Goal: Information Seeking & Learning: Learn about a topic

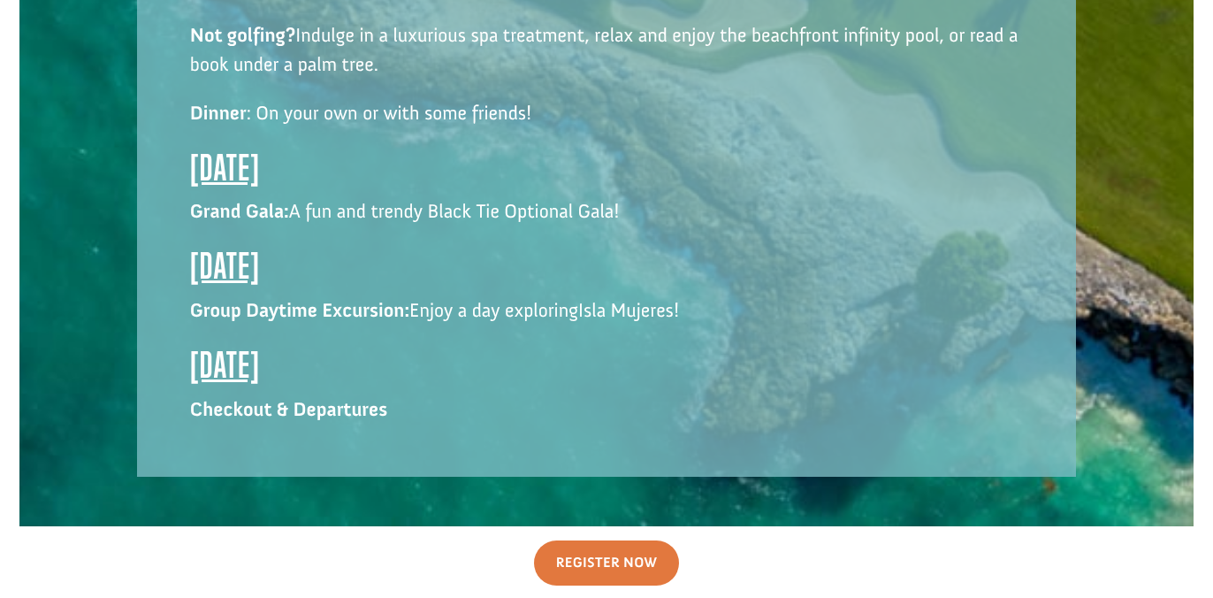
scroll to position [3339, 0]
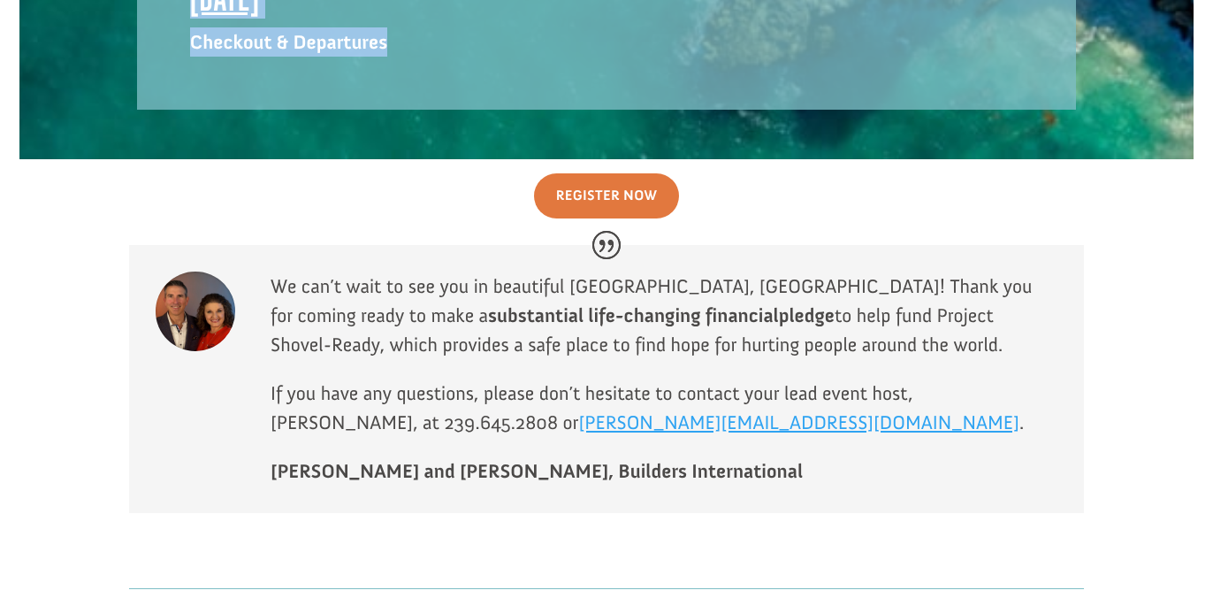
drag, startPoint x: 183, startPoint y: 121, endPoint x: 482, endPoint y: 46, distance: 308.1
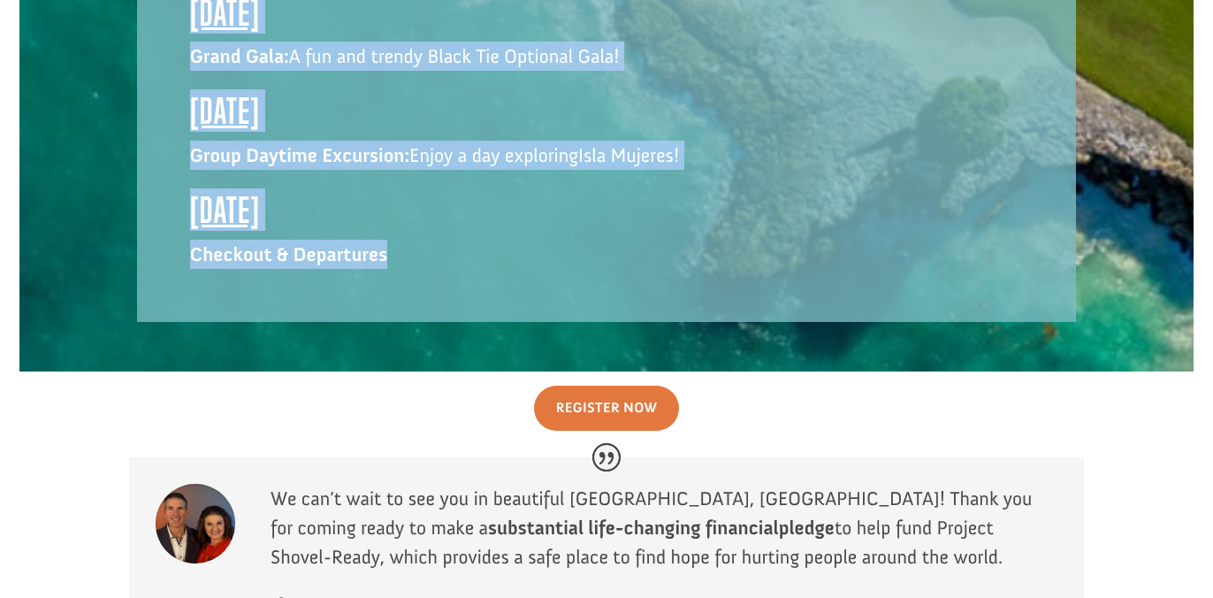
scroll to position [3037, 0]
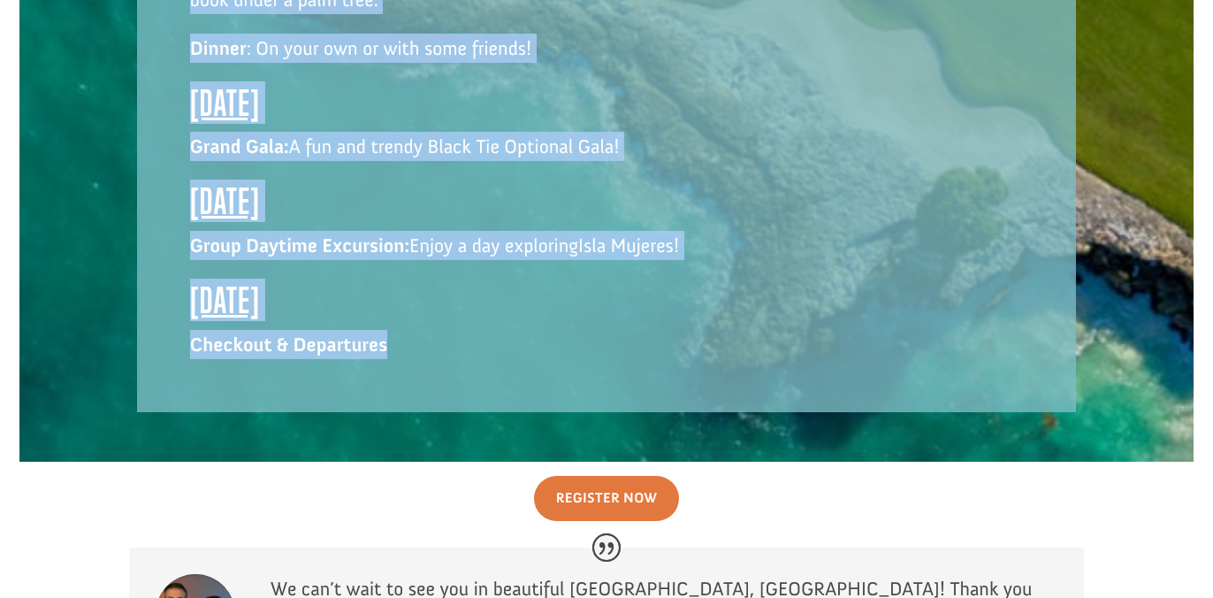
copy div "[DATE] Arrival Welcome Reception [DATE] Breakfast: SheBUILDS for [DEMOGRAPHIC_D…"
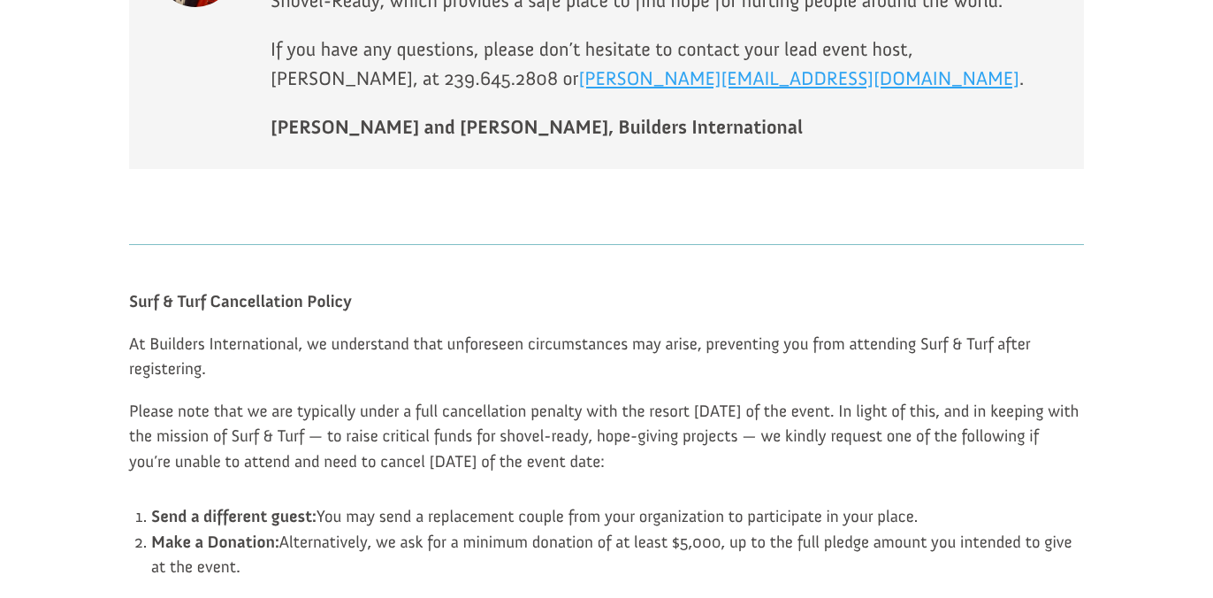
scroll to position [3723, 0]
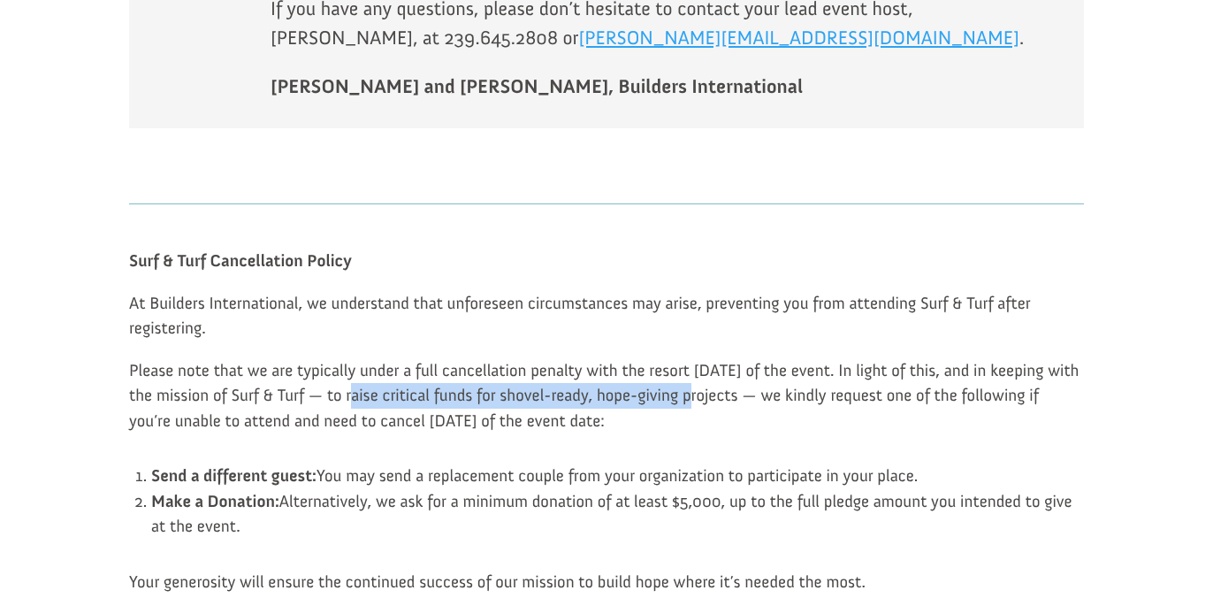
drag, startPoint x: 392, startPoint y: 244, endPoint x: 726, endPoint y: 268, distance: 335.0
click at [728, 358] on p "Please note that we are typically under a full cancellation penalty with the re…" at bounding box center [606, 404] width 955 height 93
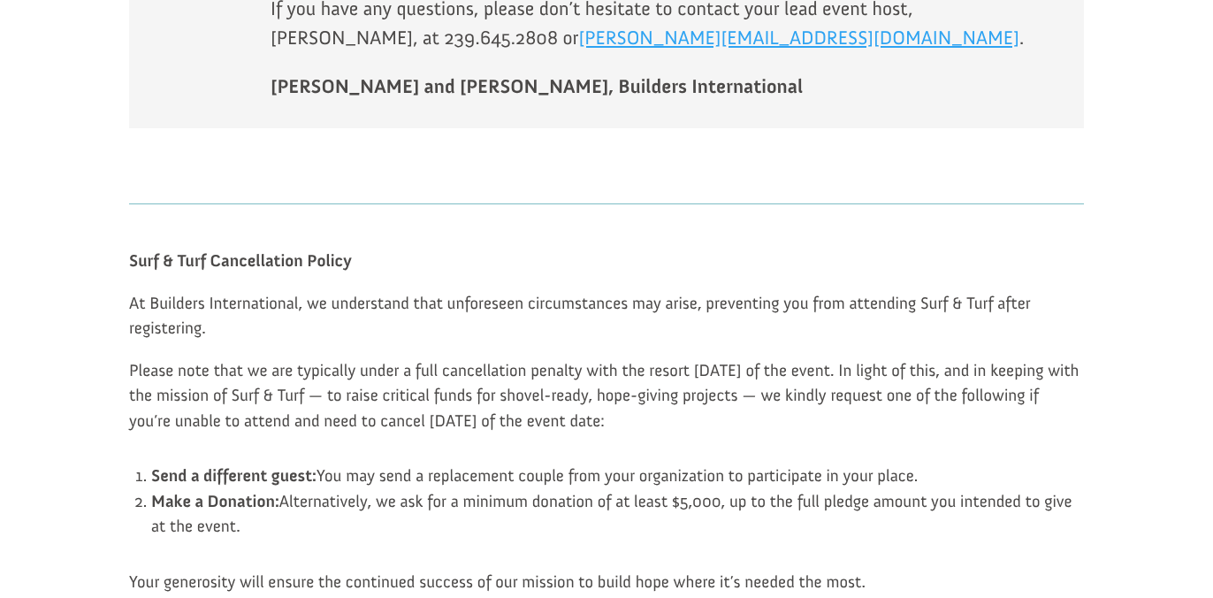
click at [765, 358] on p "Please note that we are typically under a full cancellation penalty with the re…" at bounding box center [606, 404] width 955 height 93
drag, startPoint x: 874, startPoint y: 364, endPoint x: 896, endPoint y: 378, distance: 25.5
click at [896, 489] on li "Make a Donation: Alternatively, we ask for a minimum donation of at least $5,00…" at bounding box center [617, 514] width 933 height 50
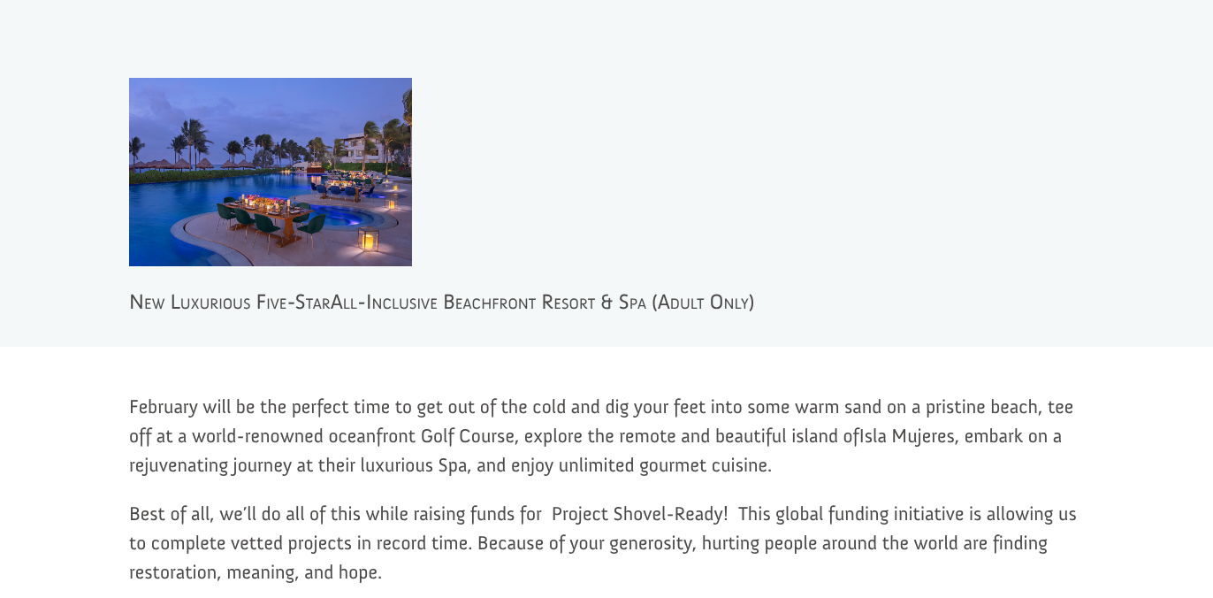
scroll to position [430, 0]
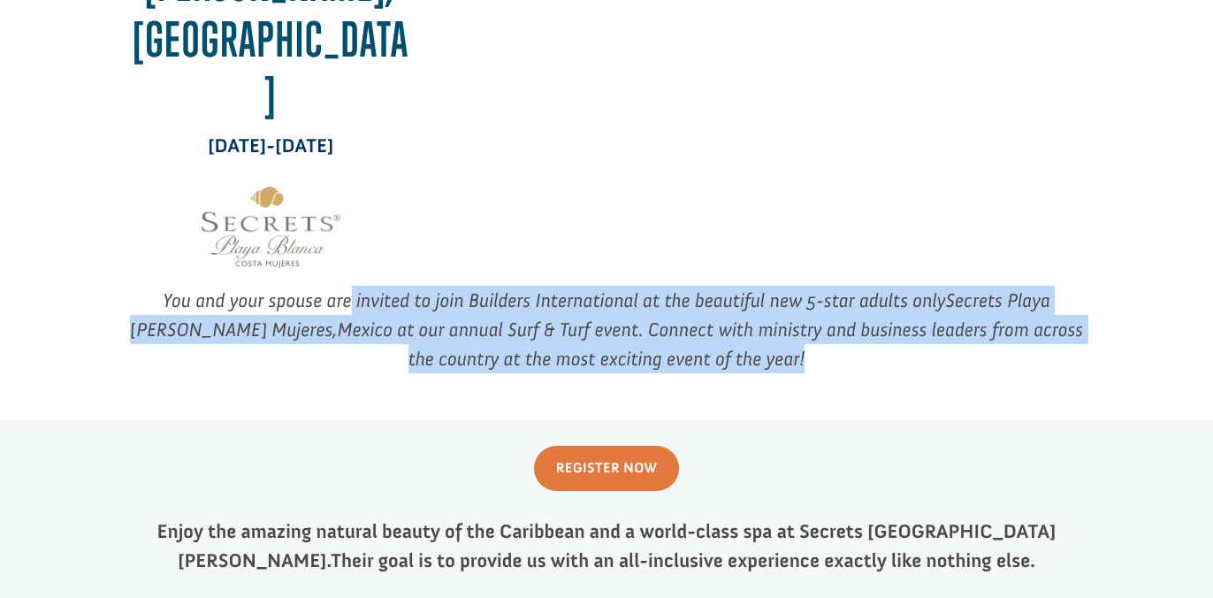
drag, startPoint x: 316, startPoint y: 183, endPoint x: 833, endPoint y: 297, distance: 528.7
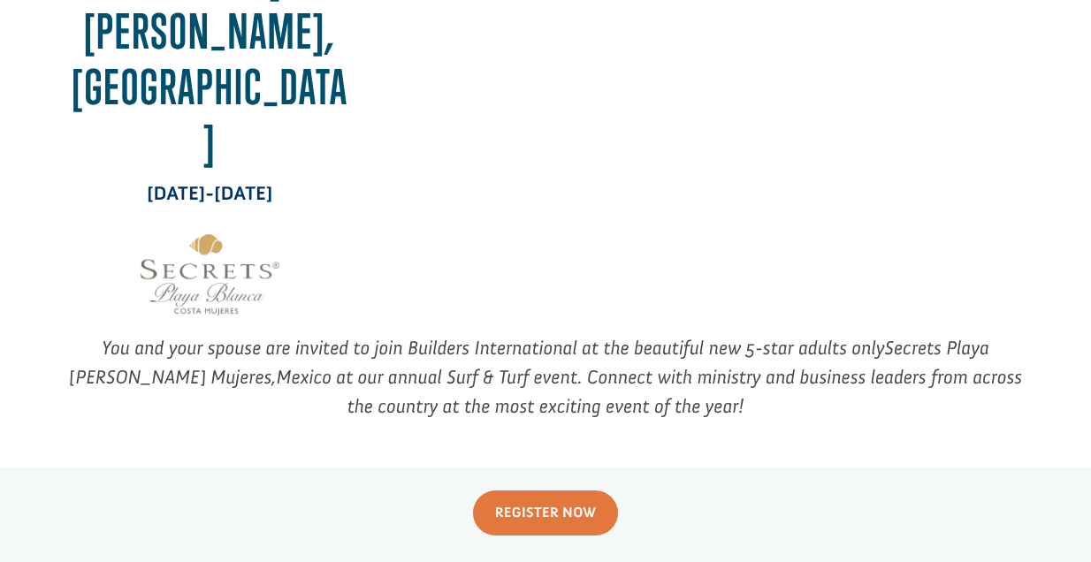
scroll to position [388, 0]
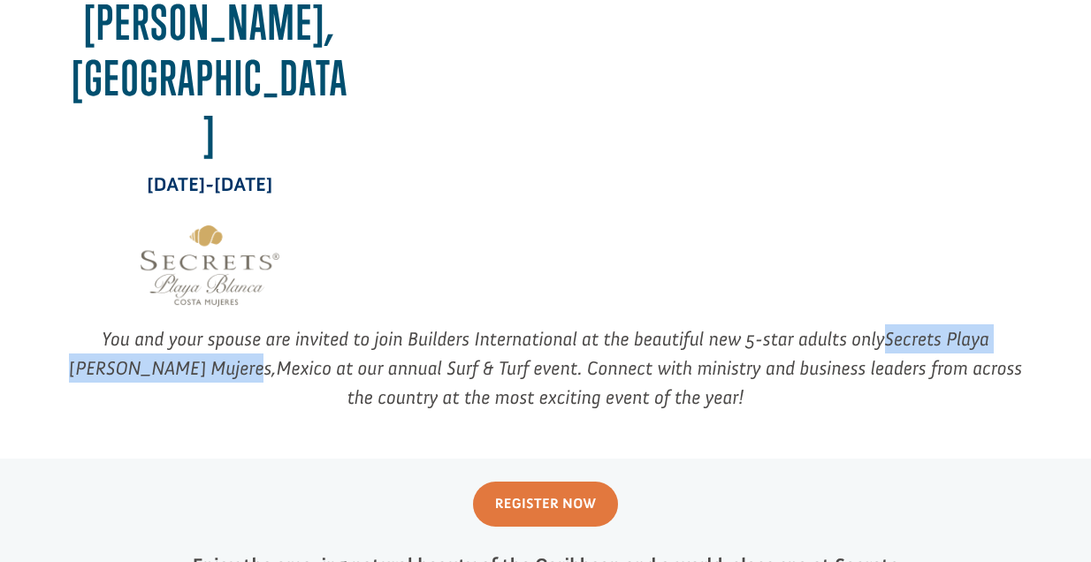
drag, startPoint x: 859, startPoint y: 226, endPoint x: 206, endPoint y: 260, distance: 654.1
click at [206, 327] on span "Secrets Playa [PERSON_NAME] Mujeres," at bounding box center [529, 353] width 920 height 53
copy span "Secrets Playa [PERSON_NAME] Mujeres"
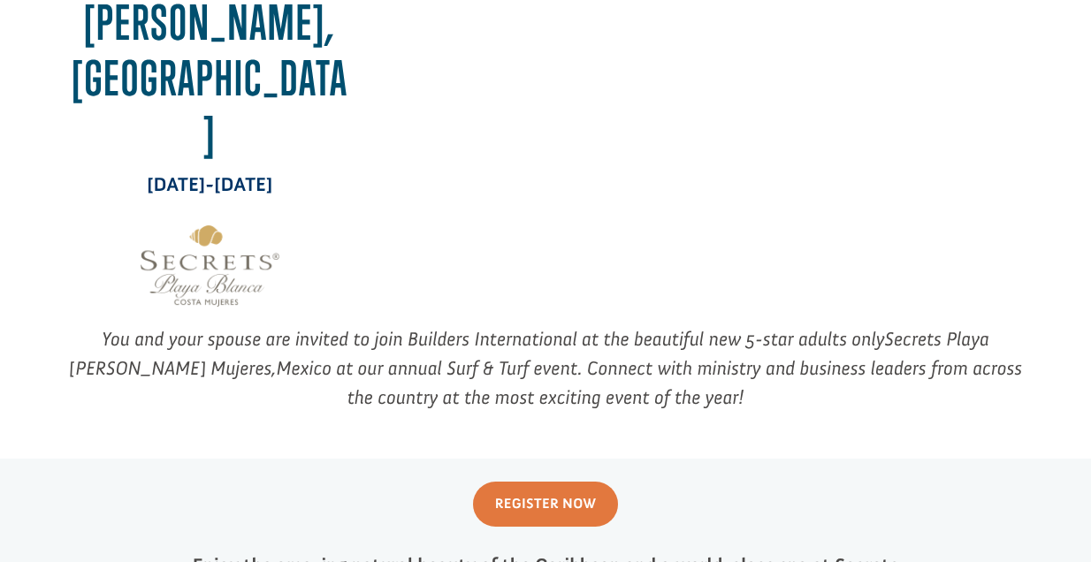
click at [803, 324] on div "You and your spouse are invited to join Builders International at the beautiful…" at bounding box center [545, 374] width 955 height 101
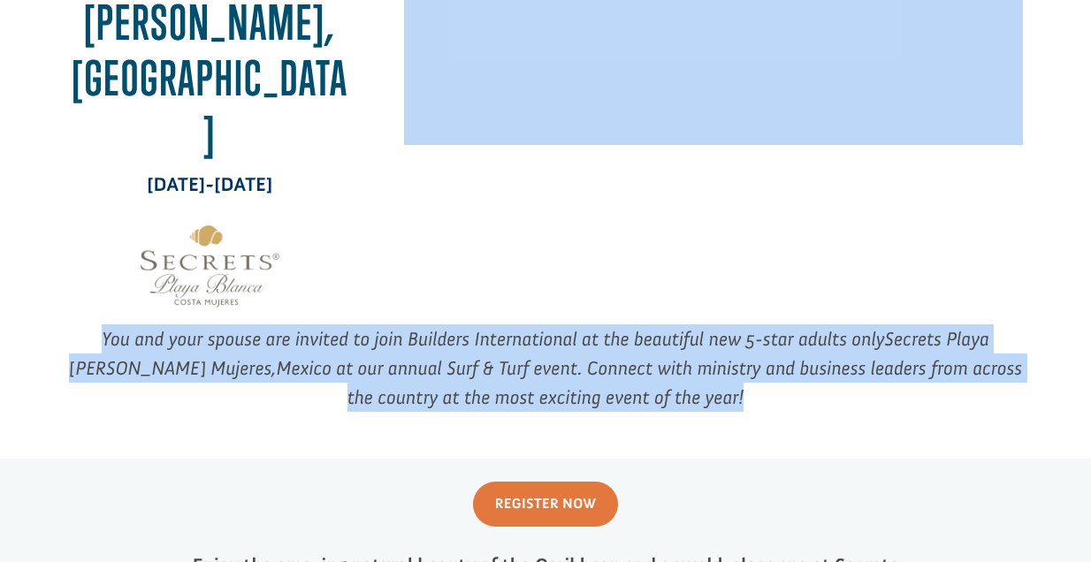
drag, startPoint x: 803, startPoint y: 309, endPoint x: 321, endPoint y: 203, distance: 493.3
click at [321, 203] on div "Secrets Playa [PERSON_NAME][GEOGRAPHIC_DATA], [GEOGRAPHIC_DATA] [DATE]-[DATE] Y…" at bounding box center [545, 75] width 1052 height 708
click at [321, 203] on div "Secrets Playa [PERSON_NAME][GEOGRAPHIC_DATA], [GEOGRAPHIC_DATA] [DATE]-[DATE]" at bounding box center [545, 37] width 955 height 574
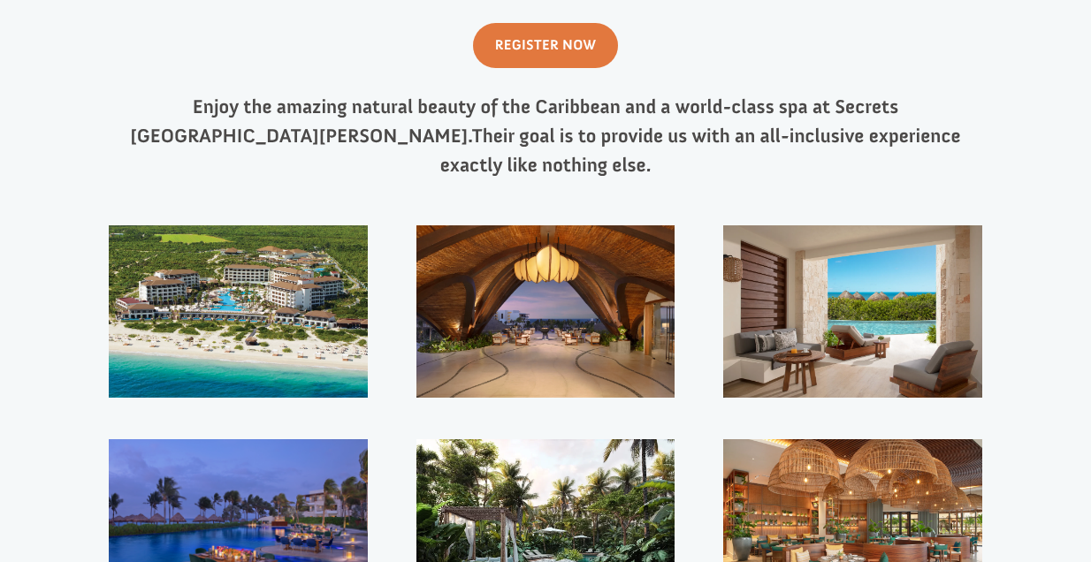
scroll to position [652, 0]
